Goal: Task Accomplishment & Management: Use online tool/utility

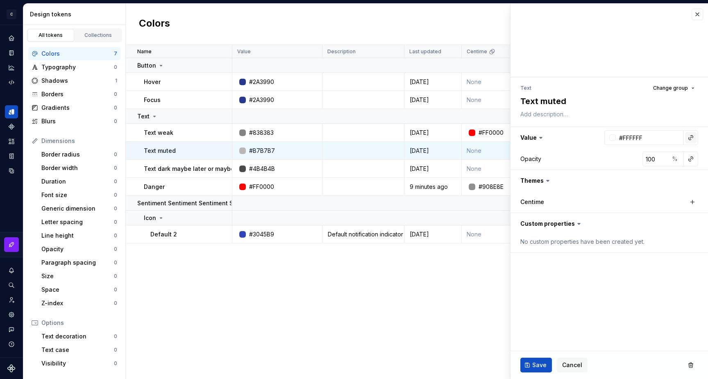
click at [689, 141] on button "button" at bounding box center [690, 137] width 11 height 11
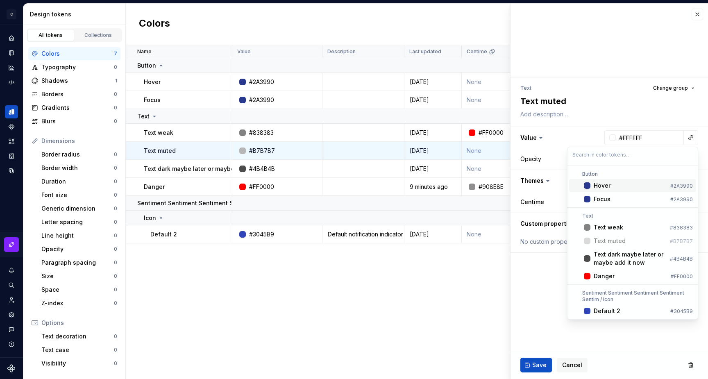
click at [538, 270] on html "C My Design System S Design system data Design tokens All tokens Collections Co…" at bounding box center [354, 189] width 708 height 379
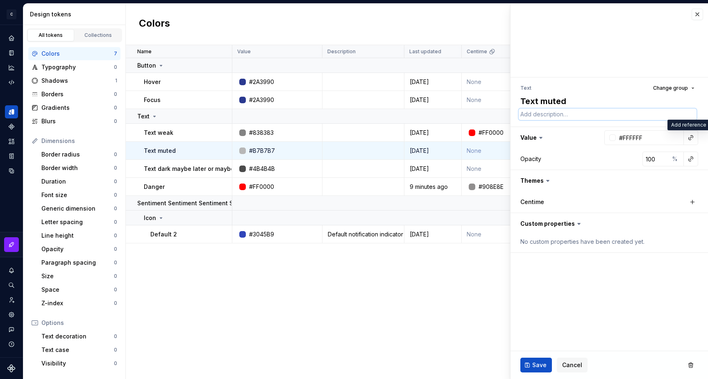
click at [654, 109] on textarea at bounding box center [608, 114] width 178 height 11
click at [693, 161] on button "button" at bounding box center [690, 158] width 11 height 11
click at [568, 155] on html "C My Design System S Design system data Design tokens All tokens Collections Co…" at bounding box center [354, 189] width 708 height 379
click at [675, 160] on div "%" at bounding box center [676, 159] width 15 height 15
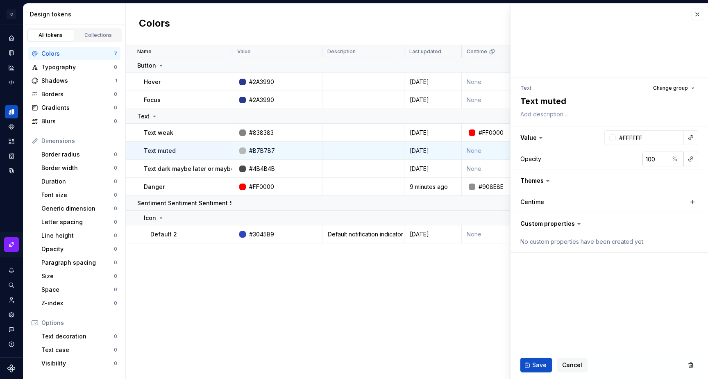
click at [675, 160] on div "%" at bounding box center [676, 159] width 15 height 15
click at [643, 161] on input "100" at bounding box center [656, 159] width 27 height 15
click at [631, 274] on fieldset "Text Change group Text muted Value #FFFFFF Opacity 100 % Themes Centime Custom …" at bounding box center [610, 191] width 198 height 375
click at [631, 272] on fieldset "Text Change group Text muted Value #FFFFFF Opacity 100 % Themes Centime Custom …" at bounding box center [610, 191] width 198 height 375
click at [539, 180] on button "button" at bounding box center [610, 180] width 198 height 21
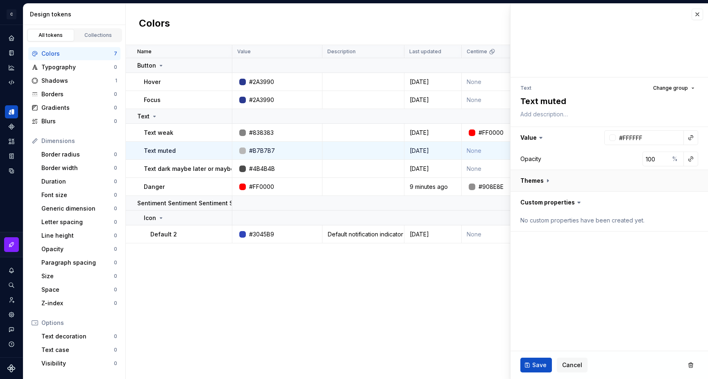
click at [539, 180] on button "button" at bounding box center [610, 180] width 198 height 21
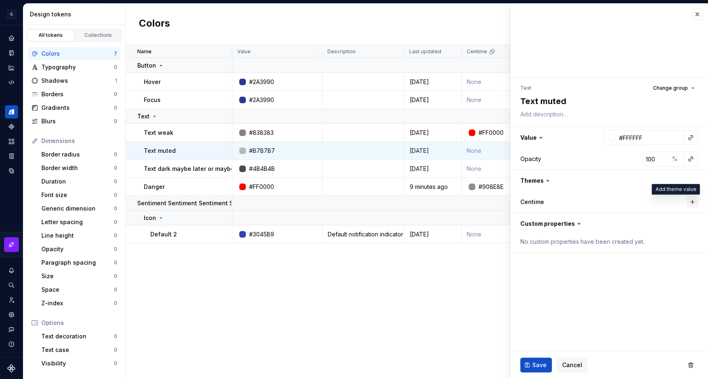
click at [695, 201] on button "button" at bounding box center [692, 201] width 11 height 11
click at [538, 140] on icon at bounding box center [541, 138] width 8 height 8
click at [534, 137] on button "button" at bounding box center [610, 137] width 198 height 21
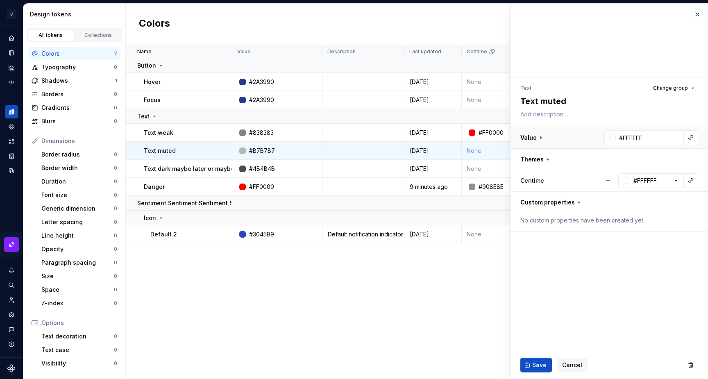
click at [534, 137] on button "button" at bounding box center [610, 137] width 198 height 21
click at [534, 157] on button "button" at bounding box center [610, 159] width 198 height 21
click at [534, 140] on button "button" at bounding box center [610, 137] width 198 height 21
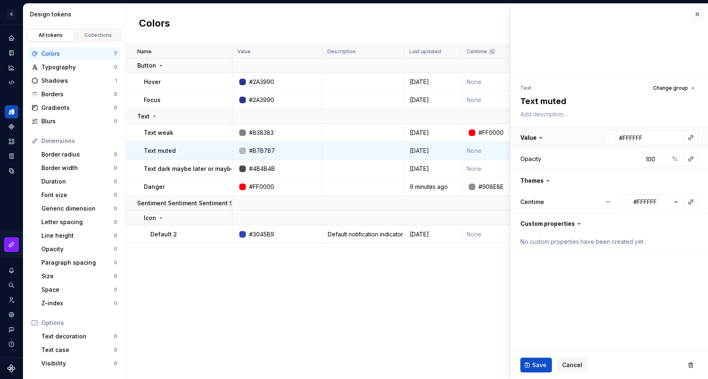
click at [534, 140] on button "button" at bounding box center [610, 137] width 198 height 21
click at [534, 159] on button "button" at bounding box center [610, 159] width 198 height 21
click at [533, 159] on button "button" at bounding box center [610, 159] width 198 height 21
click at [532, 136] on button "button" at bounding box center [610, 137] width 198 height 21
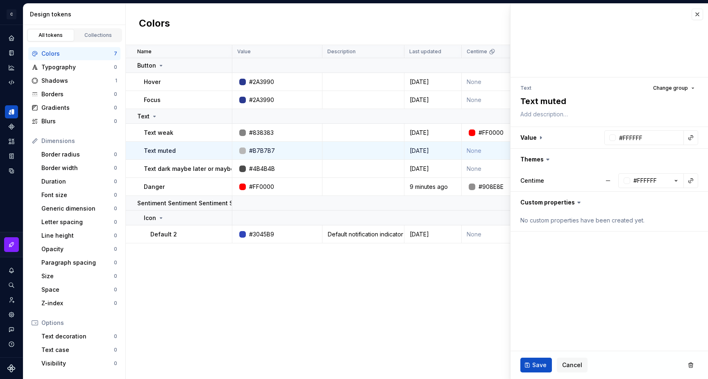
type textarea "*"
